Goal: Task Accomplishment & Management: Use online tool/utility

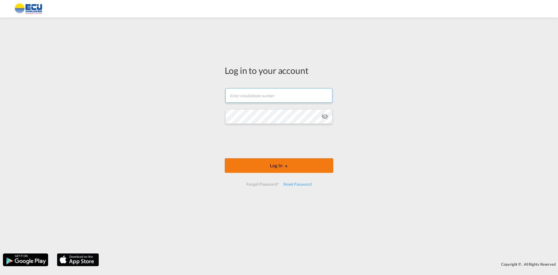
type input "[EMAIL_ADDRESS][DOMAIN_NAME]"
click at [276, 168] on button "Log In" at bounding box center [279, 165] width 109 height 15
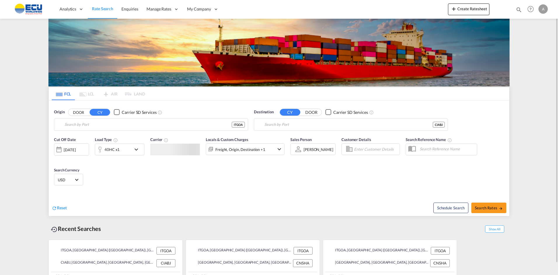
type input "[GEOGRAPHIC_DATA] ([GEOGRAPHIC_DATA]), [GEOGRAPHIC_DATA]"
type input "[GEOGRAPHIC_DATA], CIABJ"
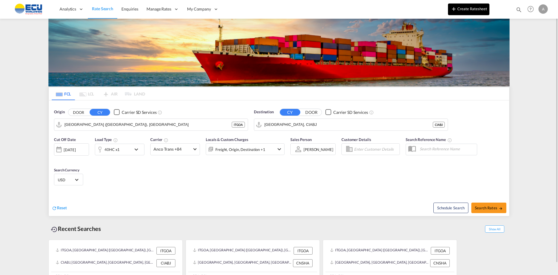
click at [471, 8] on button "Create Ratesheet" at bounding box center [468, 10] width 41 height 12
